Goal: Find specific page/section: Find specific page/section

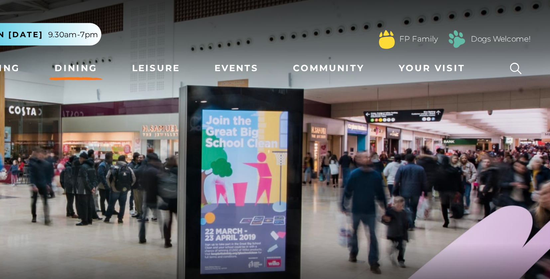
click at [220, 34] on link "Dining" at bounding box center [224, 35] width 28 height 12
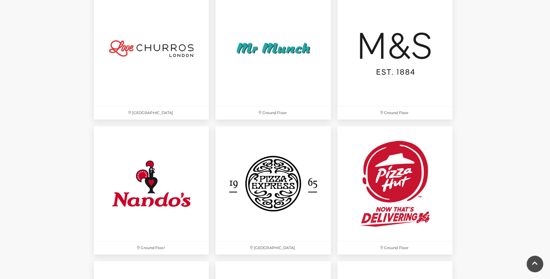
scroll to position [1669, 0]
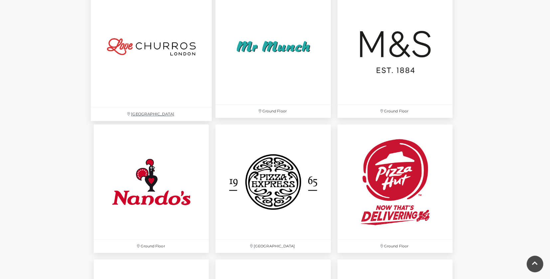
click at [162, 32] on img at bounding box center [151, 46] width 121 height 121
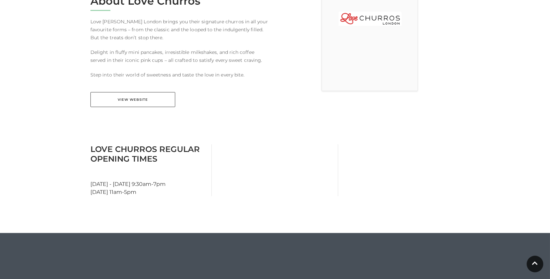
scroll to position [199, 0]
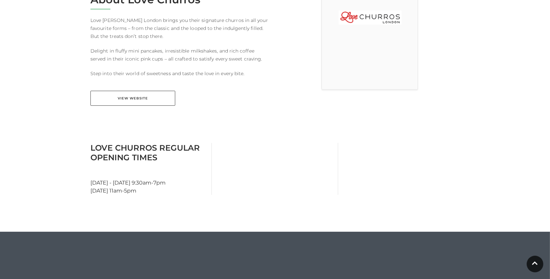
scroll to position [200, 0]
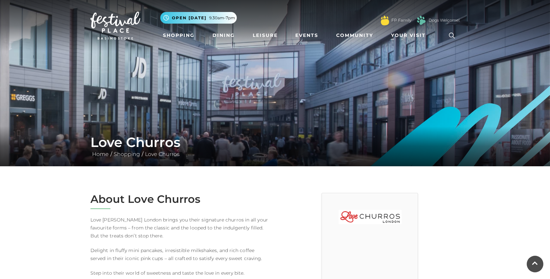
scroll to position [200, 0]
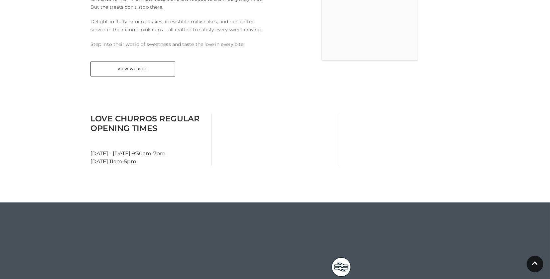
scroll to position [232, 0]
